Goal: Information Seeking & Learning: Learn about a topic

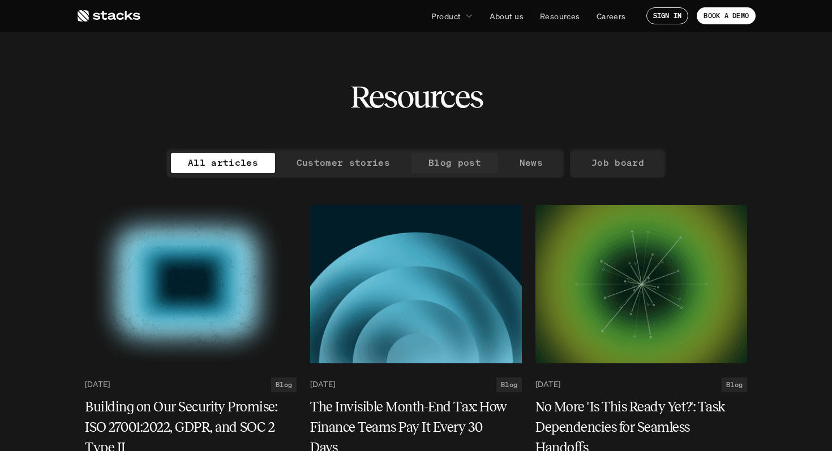
click at [440, 162] on p "Blog post" at bounding box center [455, 163] width 53 height 16
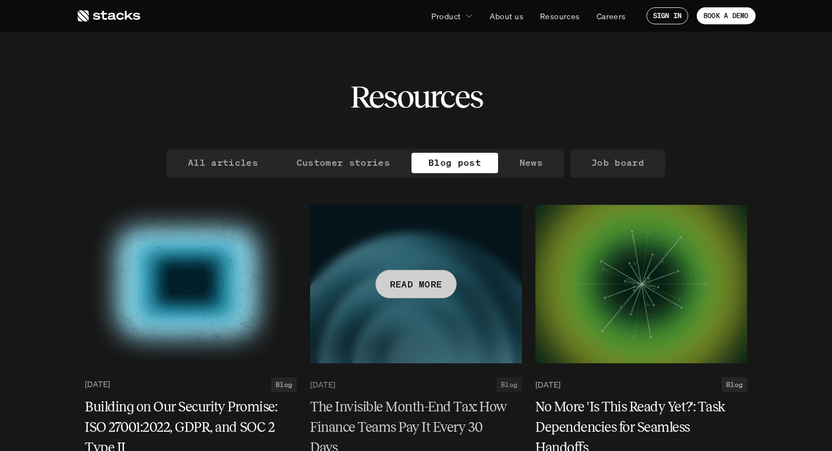
click at [388, 421] on h5 "The Invisible Month-End Tax: How Finance Teams Pay It Every 30 Days" at bounding box center [409, 427] width 198 height 61
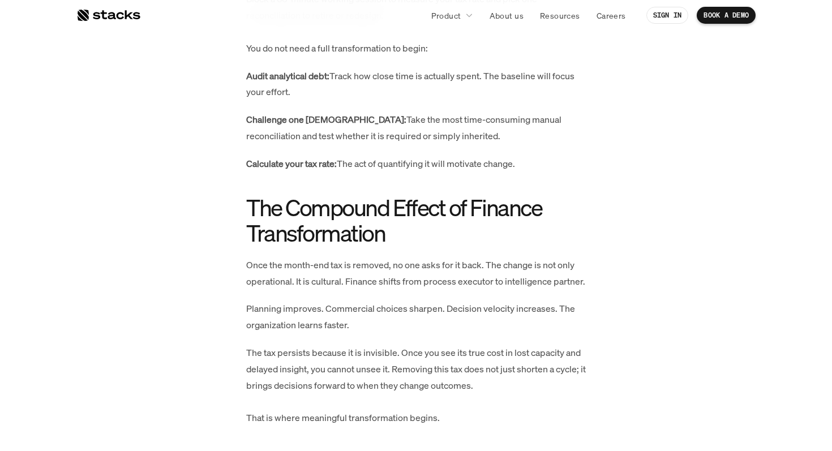
scroll to position [2794, 0]
